Goal: Information Seeking & Learning: Learn about a topic

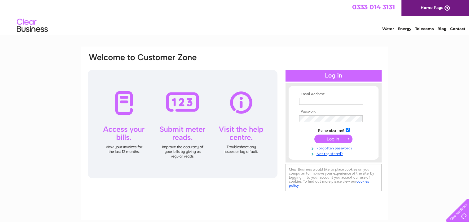
type input "[EMAIL_ADDRESS][DOMAIN_NAME]"
click at [337, 139] on input "submit" at bounding box center [333, 138] width 38 height 9
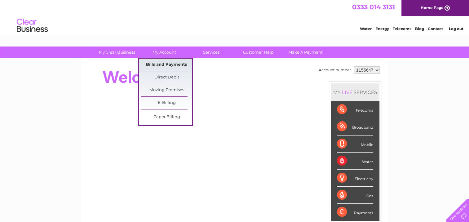
click at [170, 63] on link "Bills and Payments" at bounding box center [166, 65] width 51 height 12
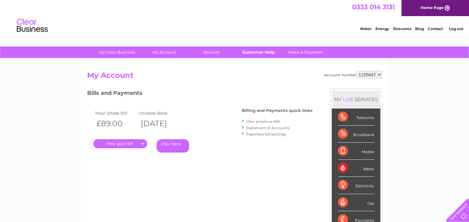
click at [262, 54] on link "Customer Help" at bounding box center [258, 51] width 51 height 11
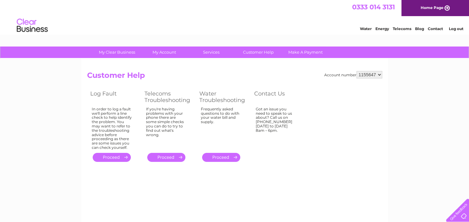
click at [109, 157] on link "." at bounding box center [112, 157] width 38 height 9
click at [169, 156] on link "." at bounding box center [166, 157] width 38 height 9
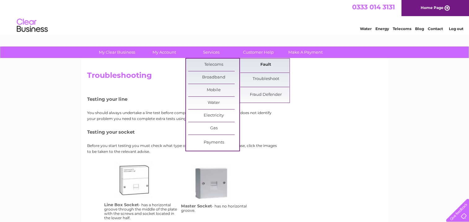
click at [257, 62] on link "Fault" at bounding box center [265, 65] width 51 height 12
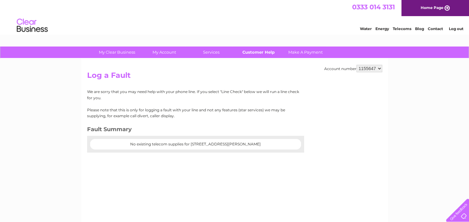
click at [256, 53] on link "Customer Help" at bounding box center [258, 51] width 51 height 11
